Goal: Communication & Community: Ask a question

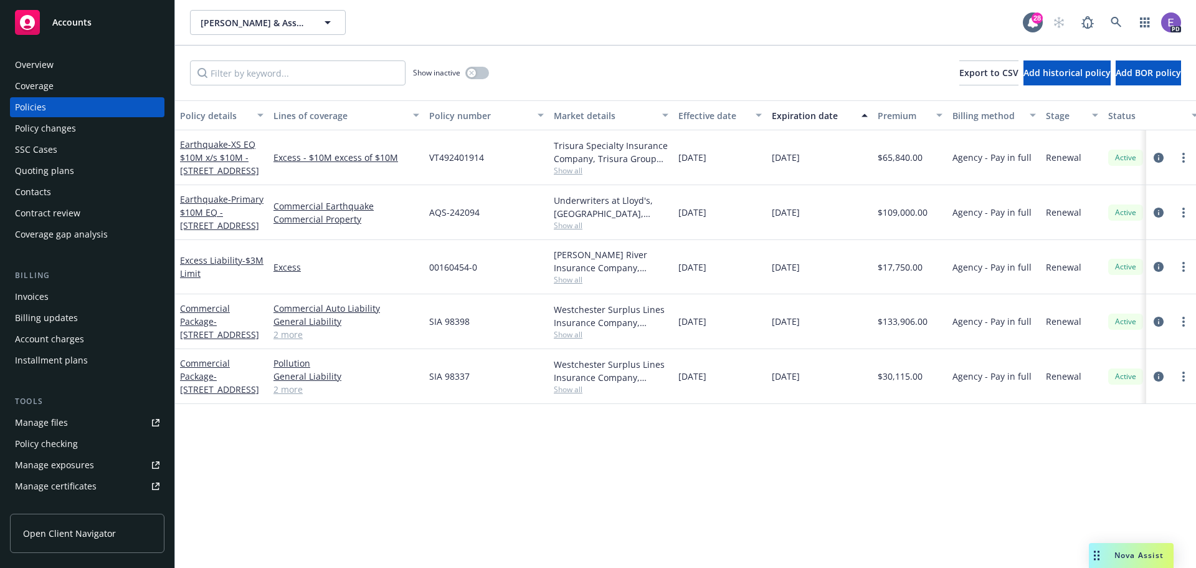
click at [69, 17] on span "Accounts" at bounding box center [71, 22] width 39 height 10
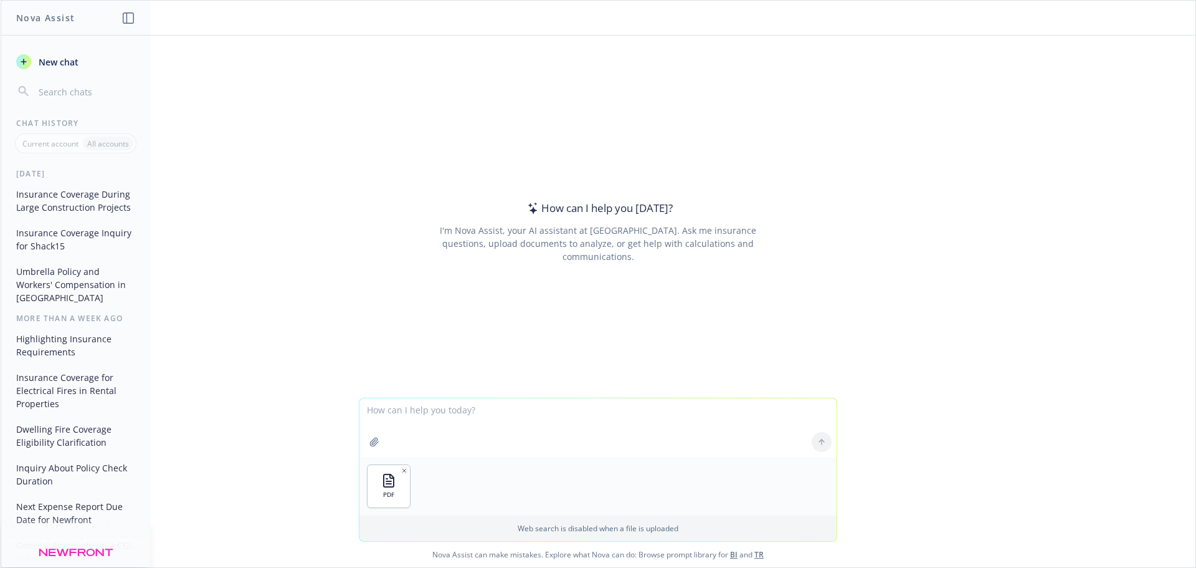
click at [435, 530] on p "Web search is disabled when a file is uploaded" at bounding box center [598, 528] width 462 height 11
click at [376, 415] on textarea at bounding box center [597, 427] width 477 height 59
type textarea "what should I encourage my client (landlord) to keep in this lease that the ten…"
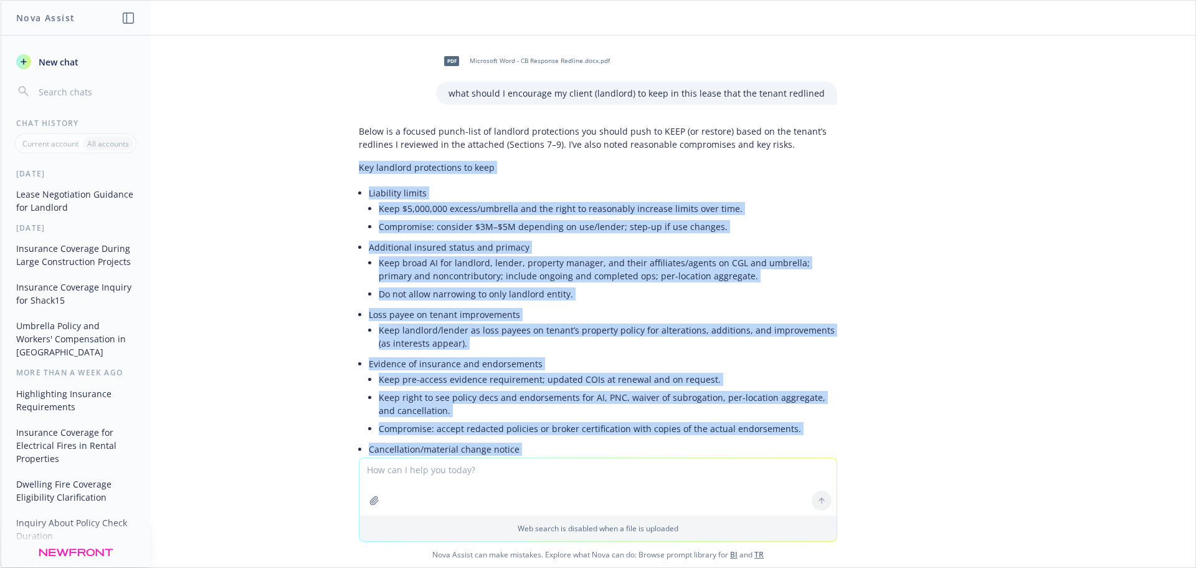
drag, startPoint x: 735, startPoint y: 370, endPoint x: 298, endPoint y: 174, distance: 479.4
click at [298, 174] on div "pdf Microsoft Word - CB Response Redline.docx.pdf what should I encourage my cl…" at bounding box center [598, 247] width 1195 height 422
copy div "Lor ipsumdol sitametcons ad elit Seddoeius tempor Inci $2,802,427 utlabo/etdolo…"
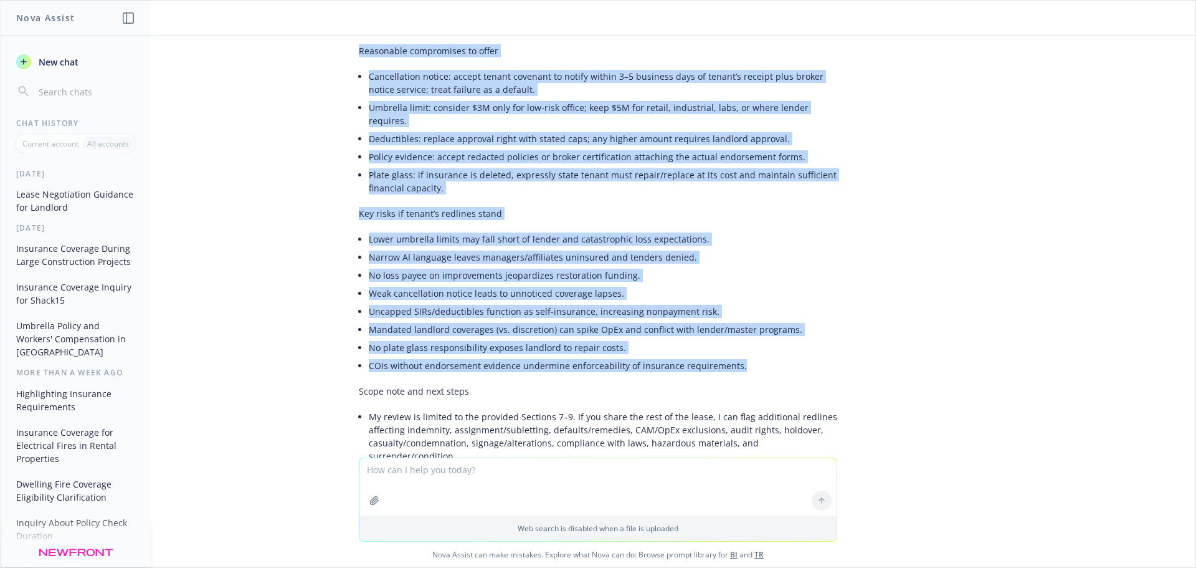
scroll to position [855, 0]
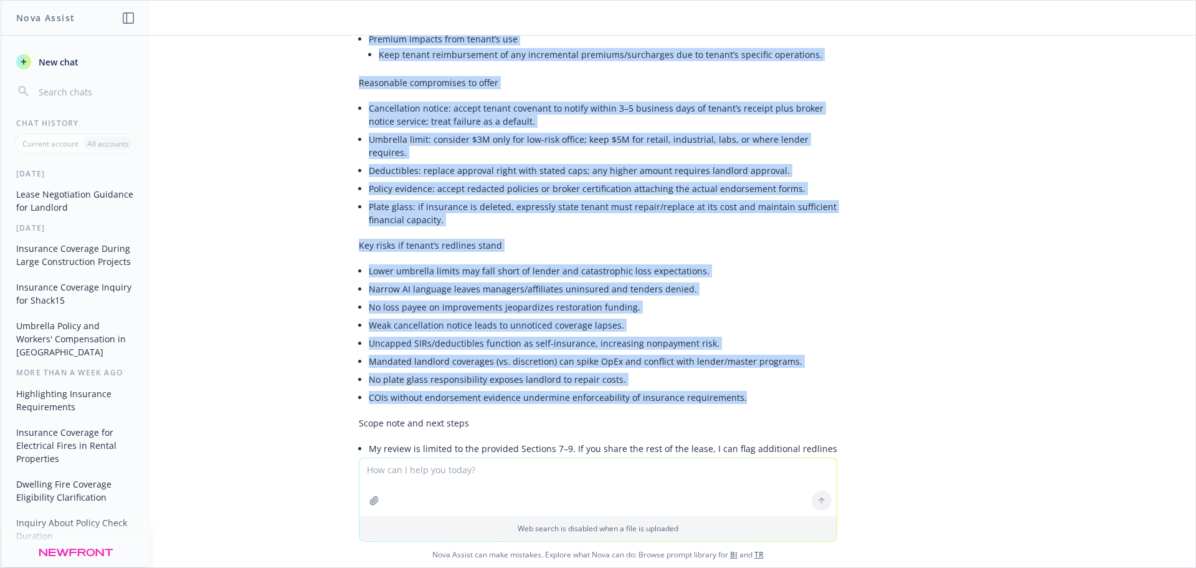
click at [571, 334] on li "Uncapped SIRs/deductibles function as self-insurance, increasing nonpayment ris…" at bounding box center [603, 343] width 469 height 18
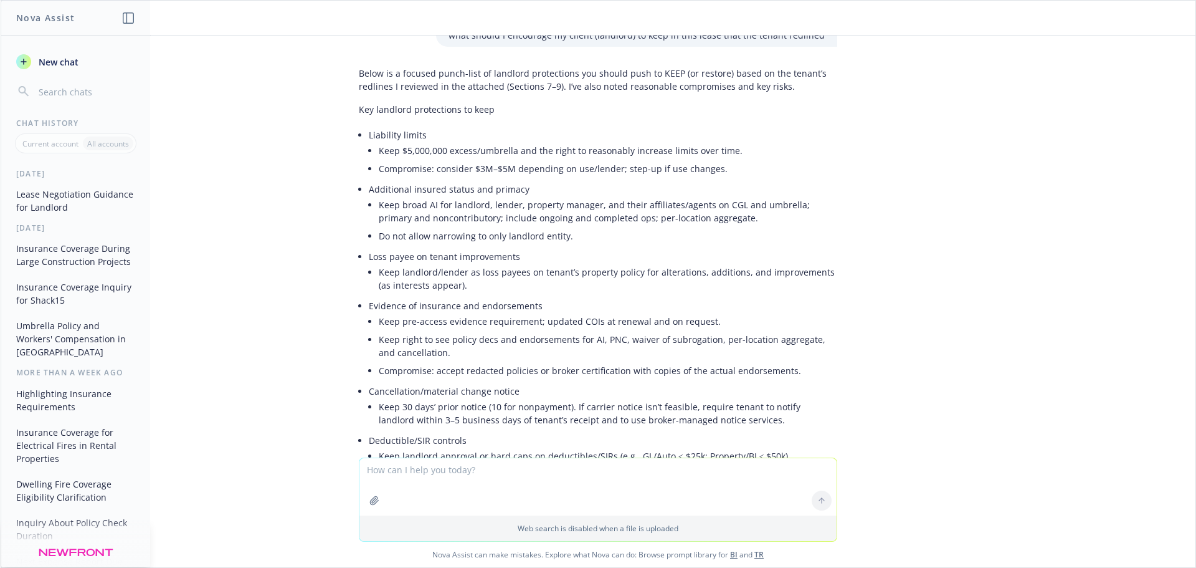
scroll to position [0, 0]
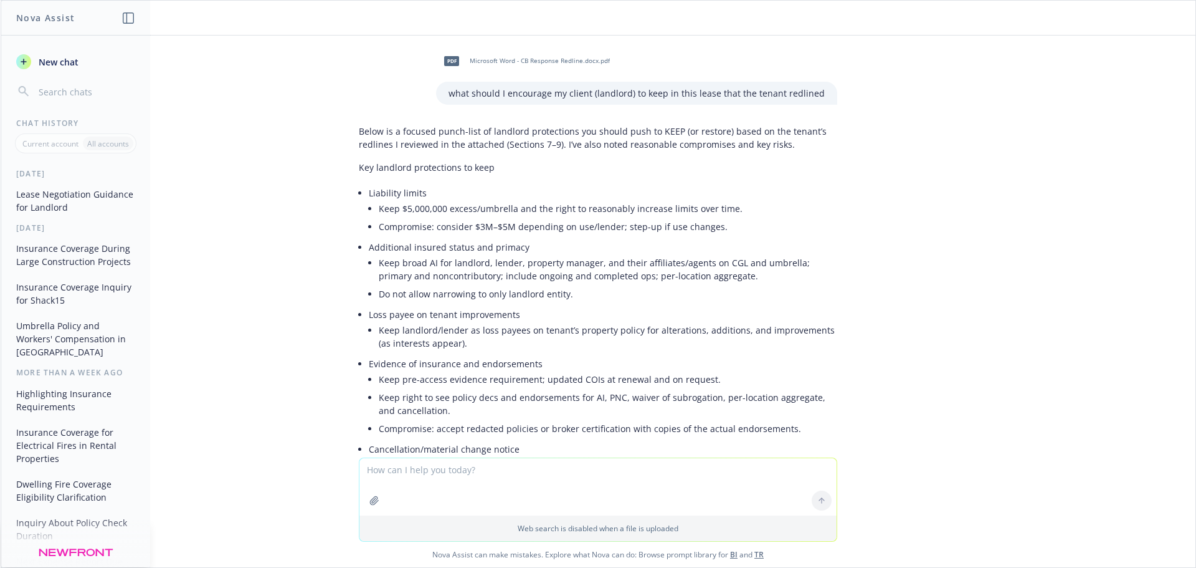
click at [451, 480] on textarea at bounding box center [597, 486] width 477 height 57
type textarea "whats PNC"
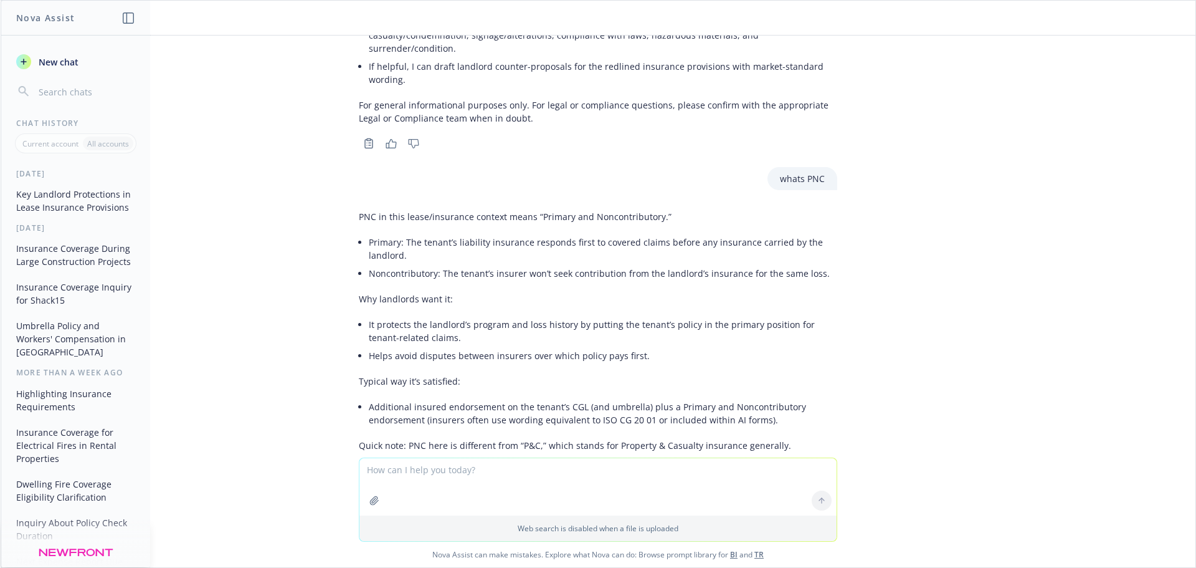
scroll to position [1330, 0]
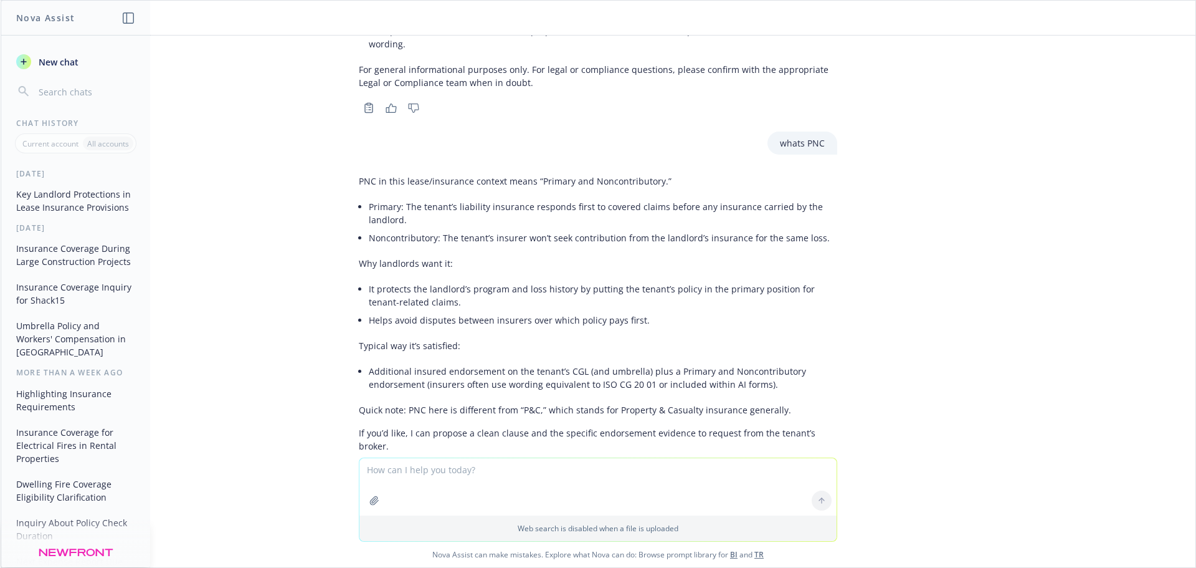
click at [411, 462] on textarea at bounding box center [597, 486] width 477 height 57
type textarea "In the above - is it primary non-contributory?"
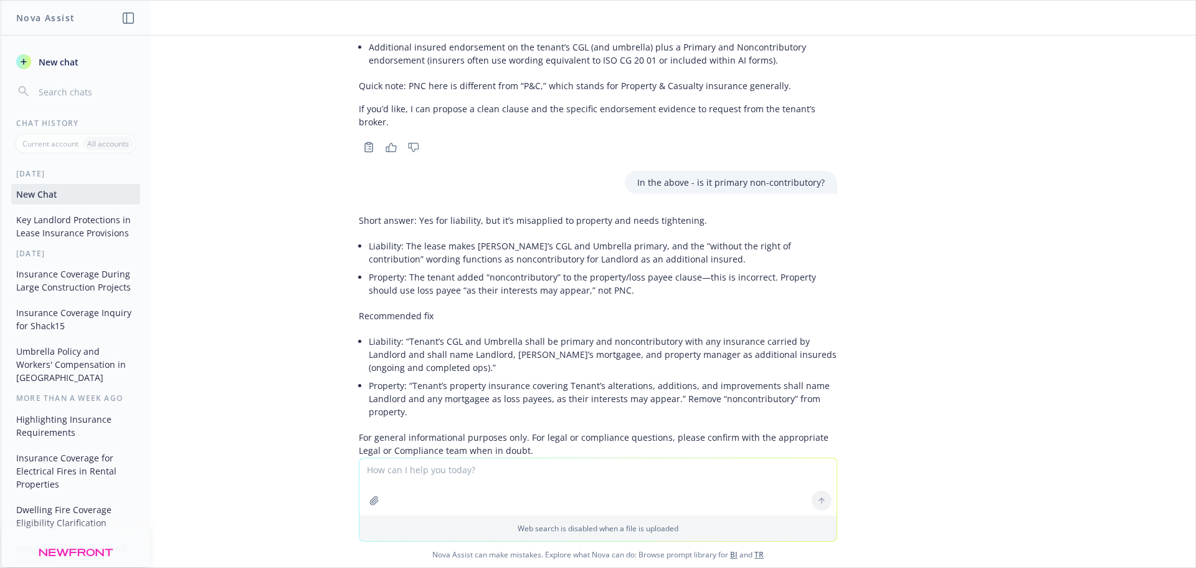
scroll to position [1658, 0]
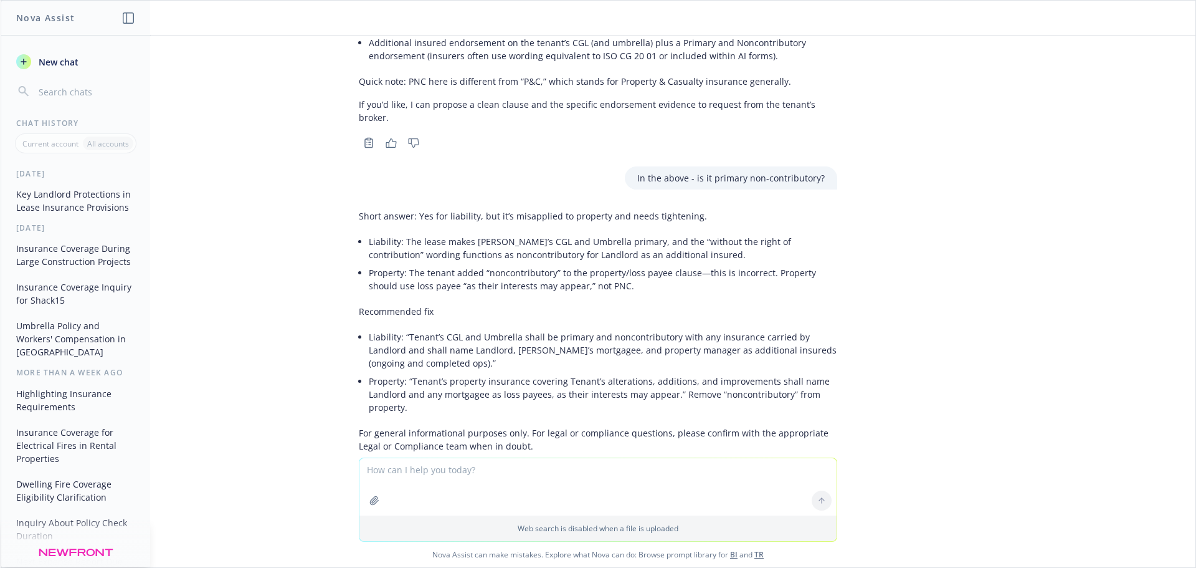
click at [426, 272] on div "Short answer: Yes for liability, but it’s misapplied to property and needs tigh…" at bounding box center [598, 330] width 478 height 253
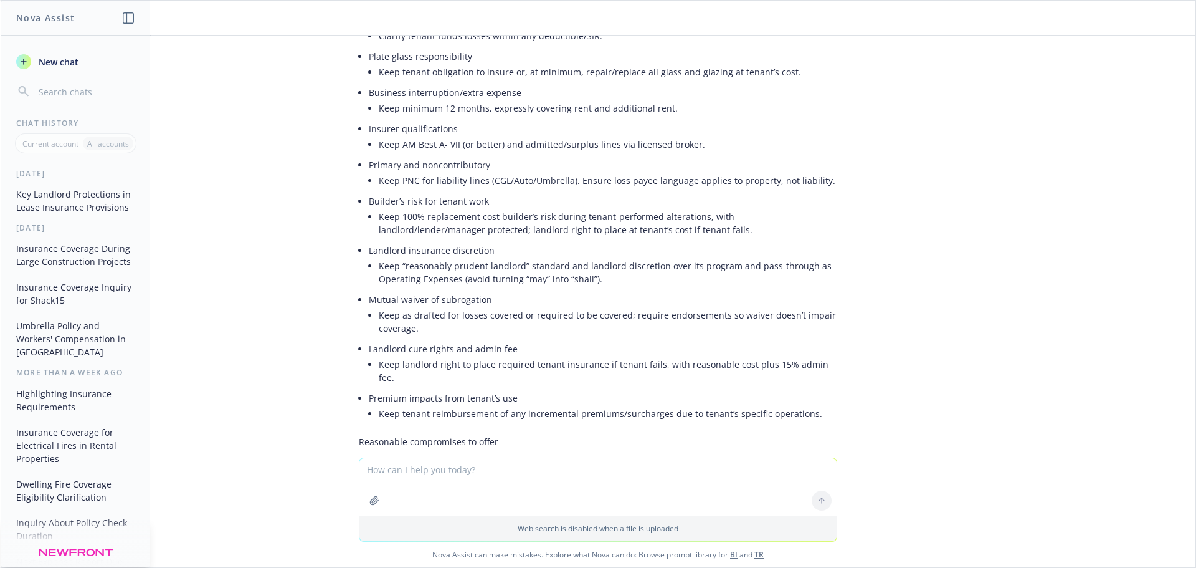
scroll to position [561, 0]
